Goal: Information Seeking & Learning: Find specific fact

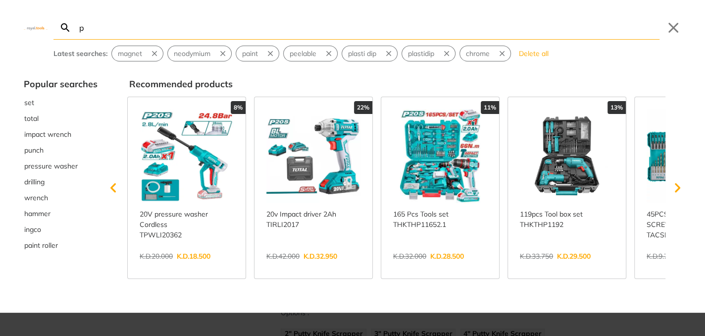
type input "p"
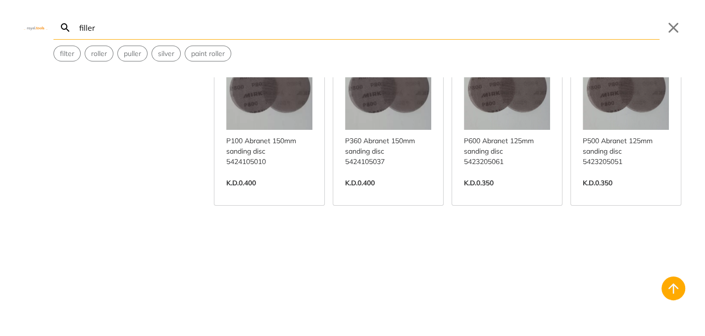
scroll to position [1024, 0]
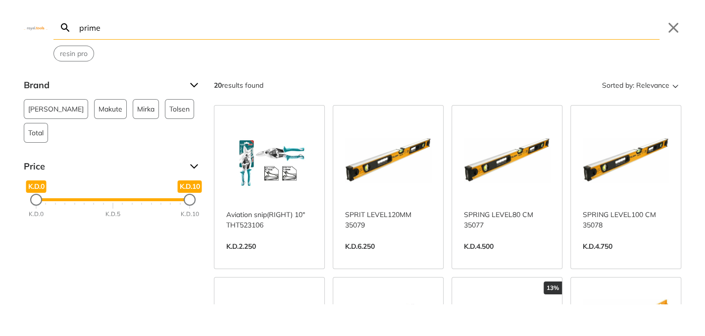
type input "primer"
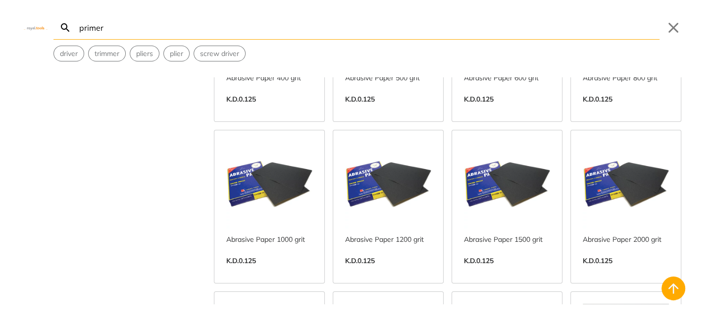
scroll to position [544, 0]
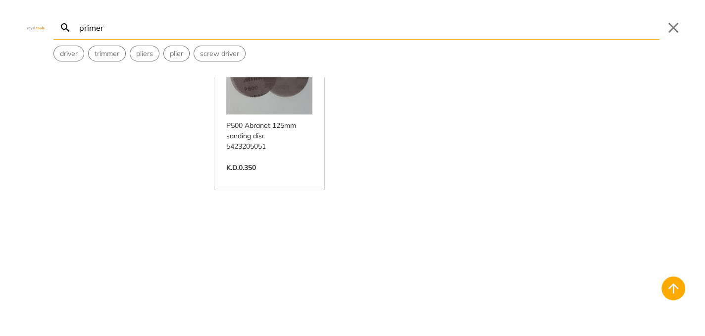
scroll to position [2234, 0]
